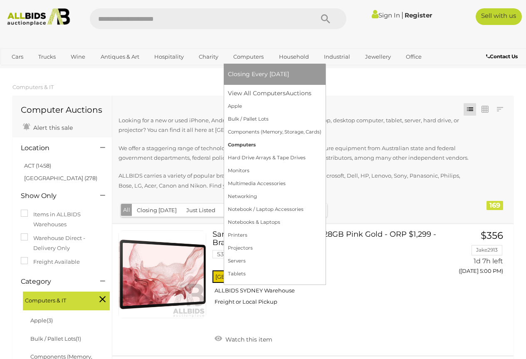
click at [250, 143] on link "Computers" at bounding box center [275, 145] width 94 height 13
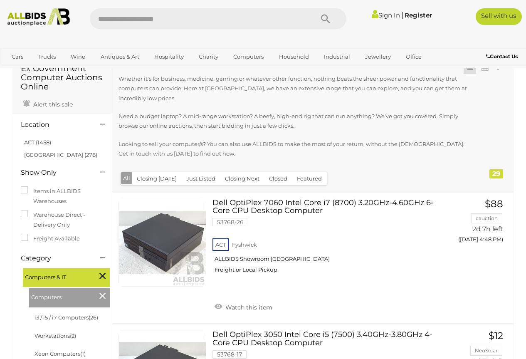
scroll to position [125, 0]
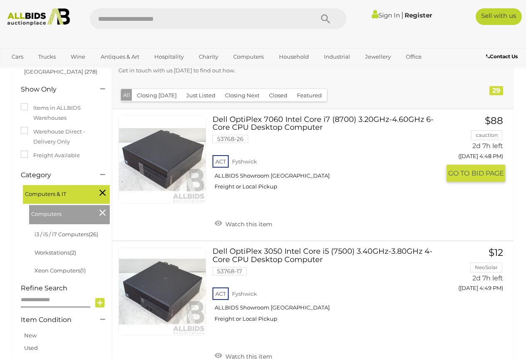
drag, startPoint x: 260, startPoint y: 120, endPoint x: 380, endPoint y: 219, distance: 155.4
click at [380, 196] on div "ACT Fyshwick ALLBIDS Showroom Fyshwick Freight or Local Pickup" at bounding box center [327, 174] width 228 height 43
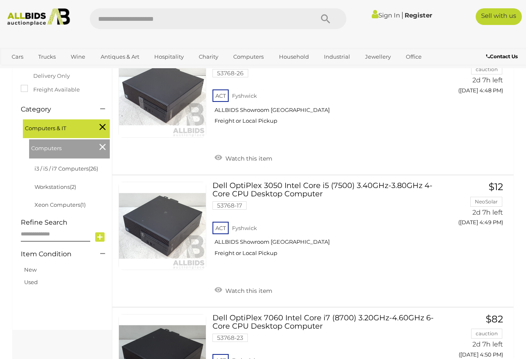
scroll to position [232, 0]
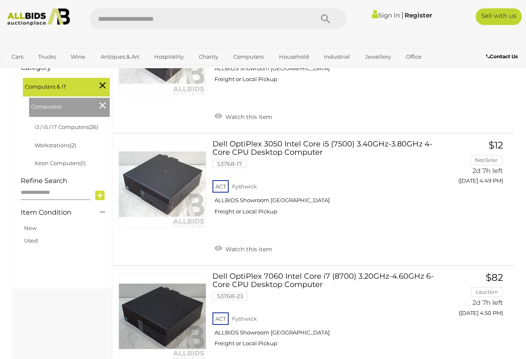
click at [42, 194] on input "text" at bounding box center [55, 193] width 69 height 15
type input "**********"
click at [99, 195] on icon at bounding box center [100, 195] width 10 height 12
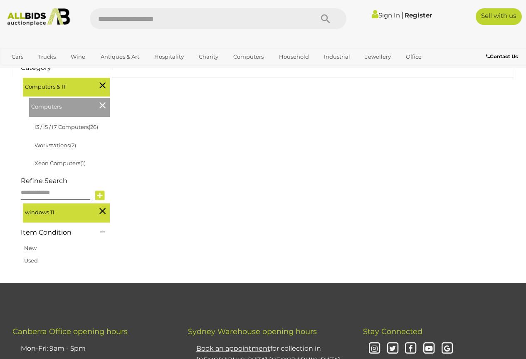
scroll to position [150, 0]
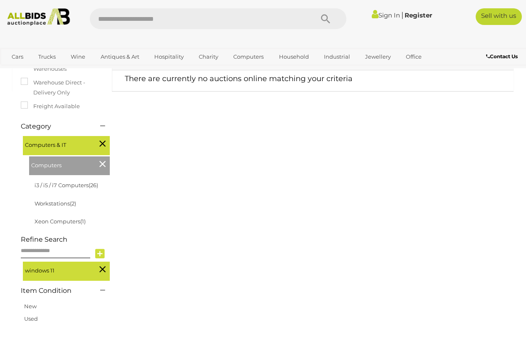
click at [101, 270] on icon at bounding box center [102, 269] width 6 height 11
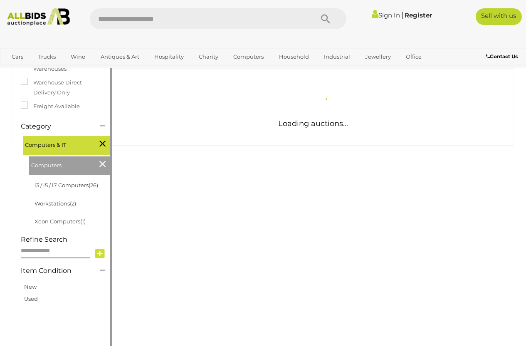
scroll to position [136, 0]
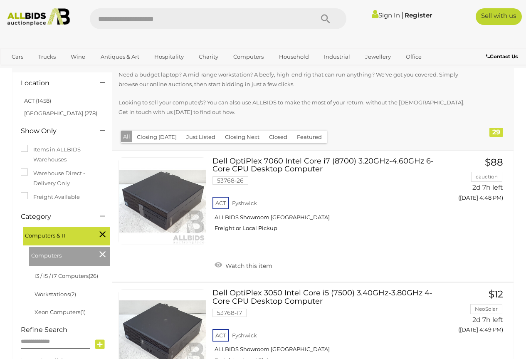
scroll to position [166, 0]
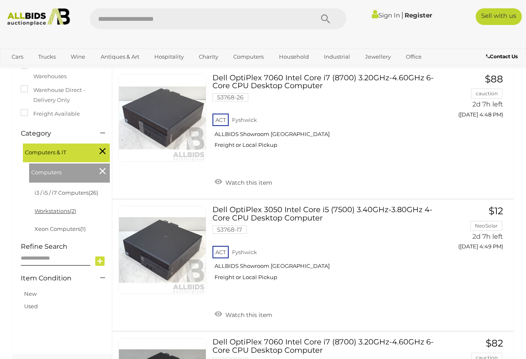
click at [65, 210] on link "Workstations (2)" at bounding box center [56, 211] width 42 height 7
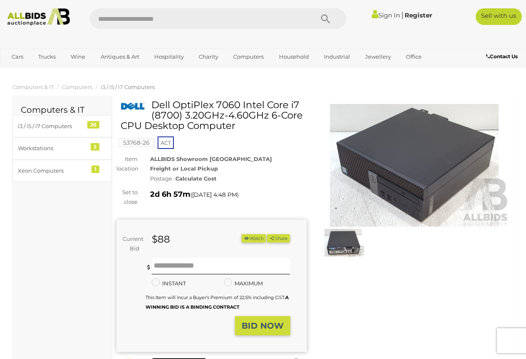
click at [202, 179] on strong "Calculate Cost" at bounding box center [196, 178] width 41 height 7
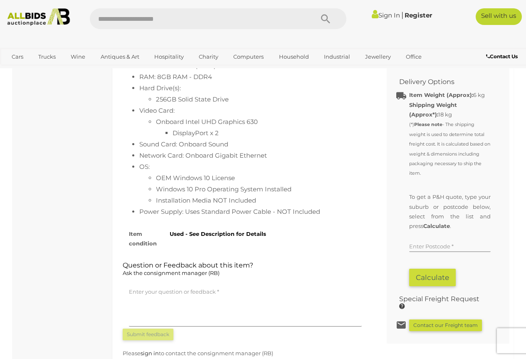
click at [440, 252] on input "text" at bounding box center [450, 246] width 82 height 12
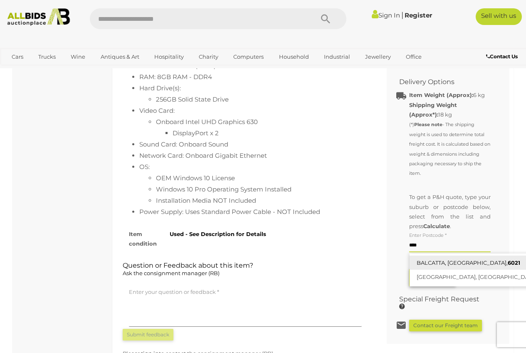
click at [440, 270] on link "BALCATTA, [GEOGRAPHIC_DATA], 6021" at bounding box center [484, 262] width 149 height 15
type input "**********"
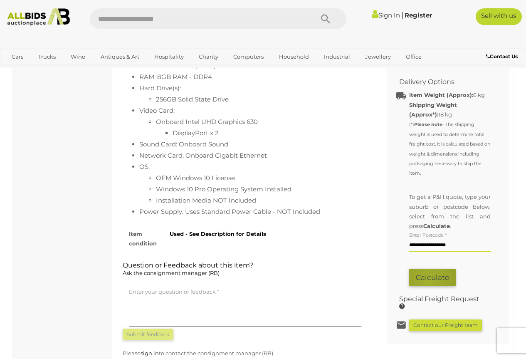
click at [429, 287] on button "Calculate" at bounding box center [432, 278] width 47 height 18
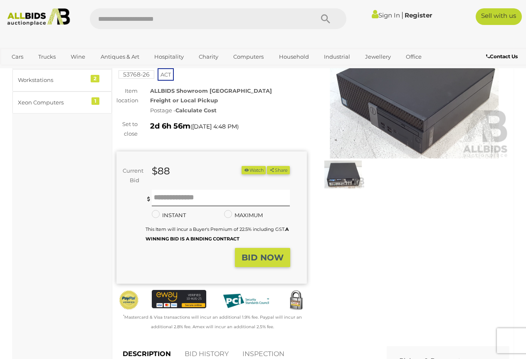
scroll to position [0, 0]
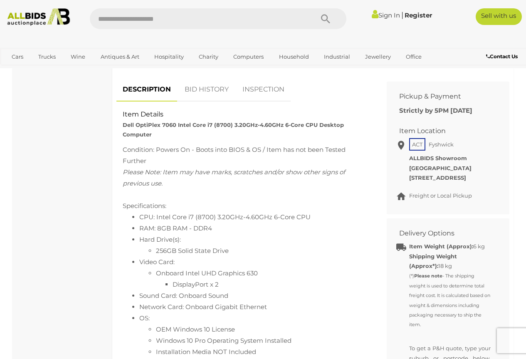
scroll to position [374, 0]
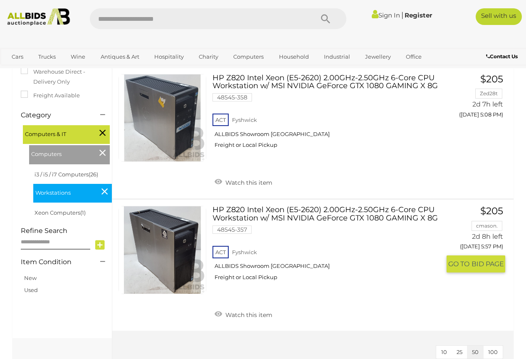
scroll to position [125, 0]
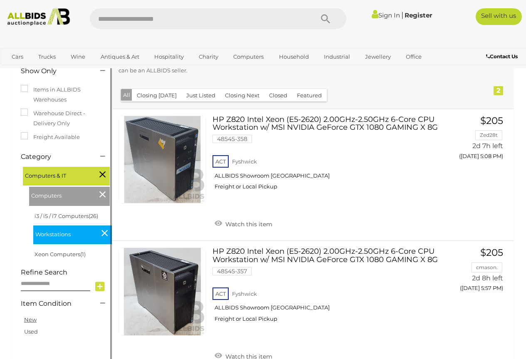
click at [32, 322] on link "New" at bounding box center [30, 319] width 12 height 7
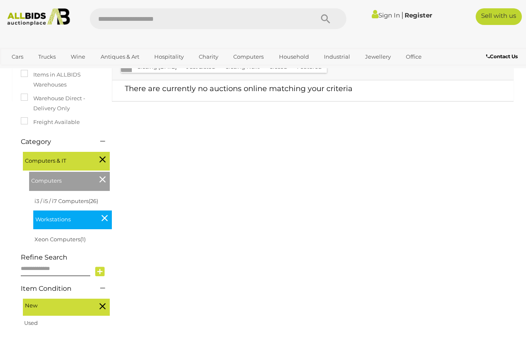
click at [104, 216] on icon at bounding box center [104, 218] width 6 height 11
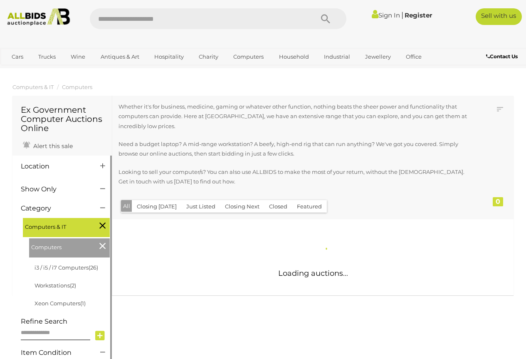
click at [102, 246] on div "Ex Government Computer Auctions Online Alert this sale Location" at bounding box center [62, 196] width 100 height 200
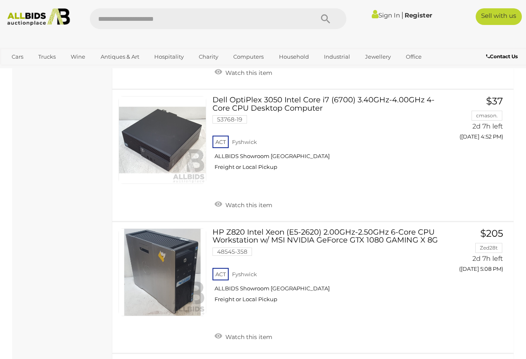
scroll to position [582, 0]
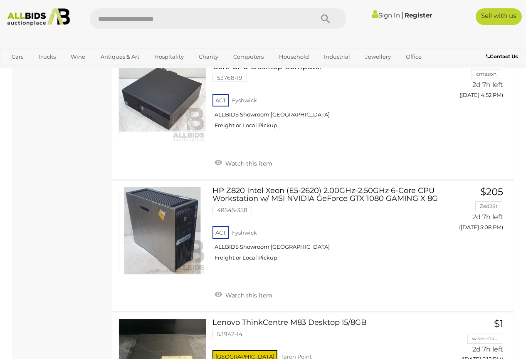
drag, startPoint x: 300, startPoint y: 193, endPoint x: 35, endPoint y: 168, distance: 266.5
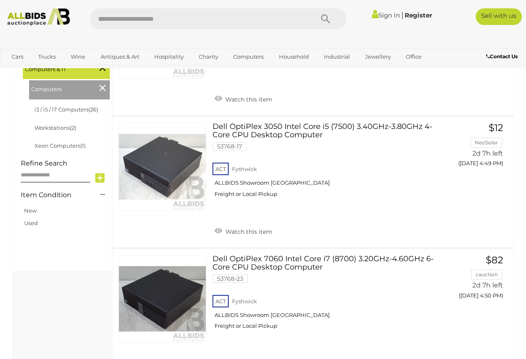
scroll to position [208, 0]
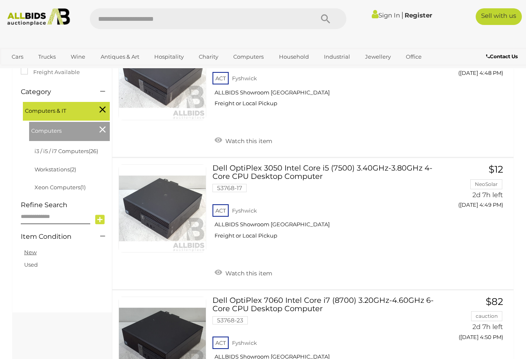
click at [29, 251] on link "New" at bounding box center [30, 252] width 12 height 7
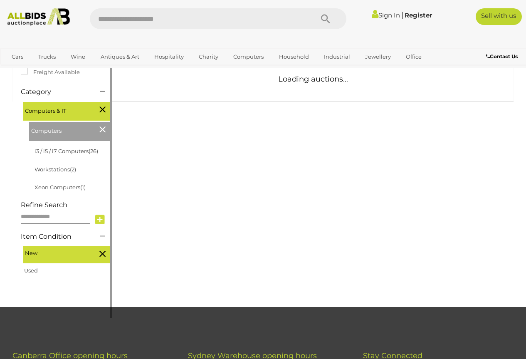
scroll to position [150, 0]
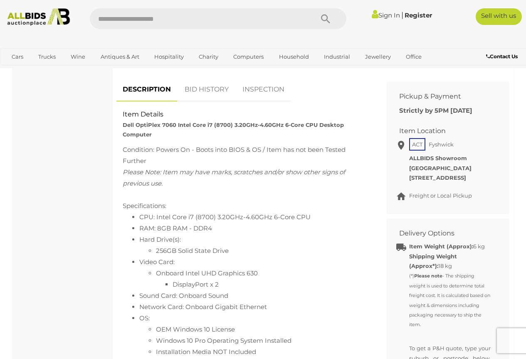
scroll to position [374, 0]
